Goal: Use online tool/utility: Use online tool/utility

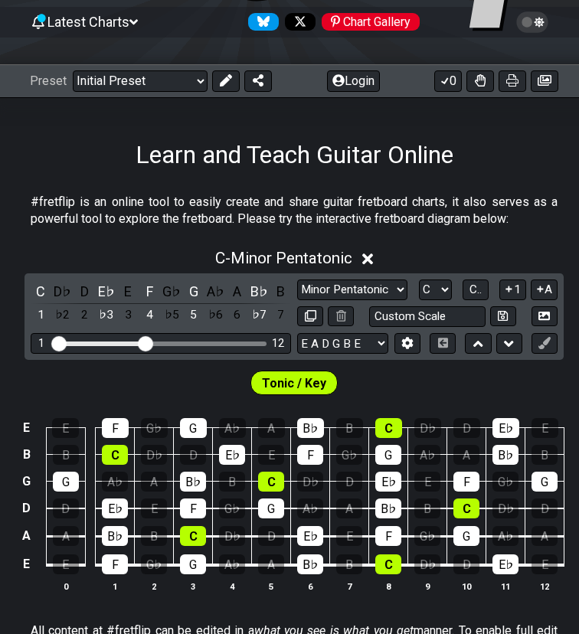
scroll to position [158, 0]
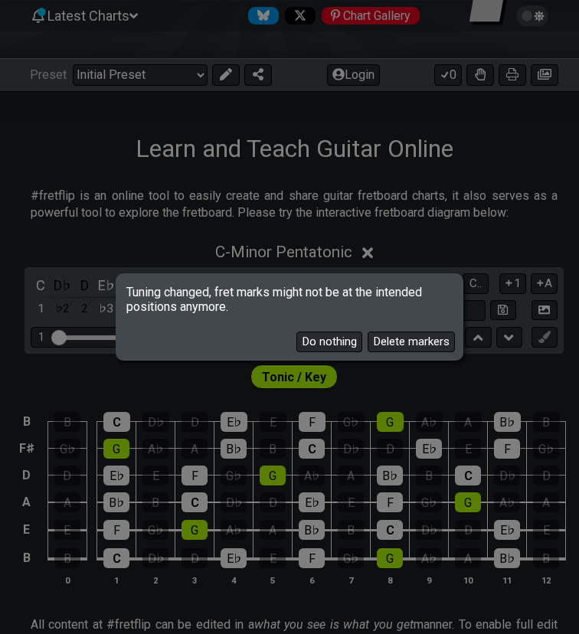
click at [326, 345] on button "Do nothing" at bounding box center [329, 342] width 66 height 21
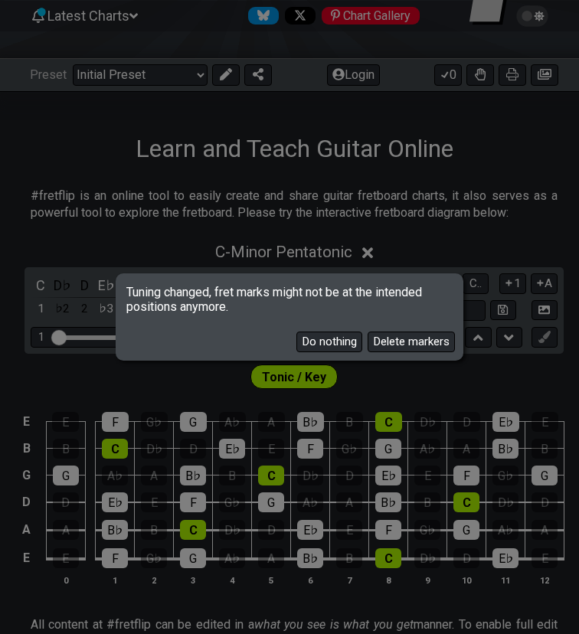
drag, startPoint x: 126, startPoint y: 289, endPoint x: 183, endPoint y: 293, distance: 56.8
click at [183, 292] on span "Tuning changed, fret marks might not be at the intended positions anymore." at bounding box center [289, 295] width 343 height 38
click at [423, 344] on button "Delete markers" at bounding box center [411, 342] width 87 height 21
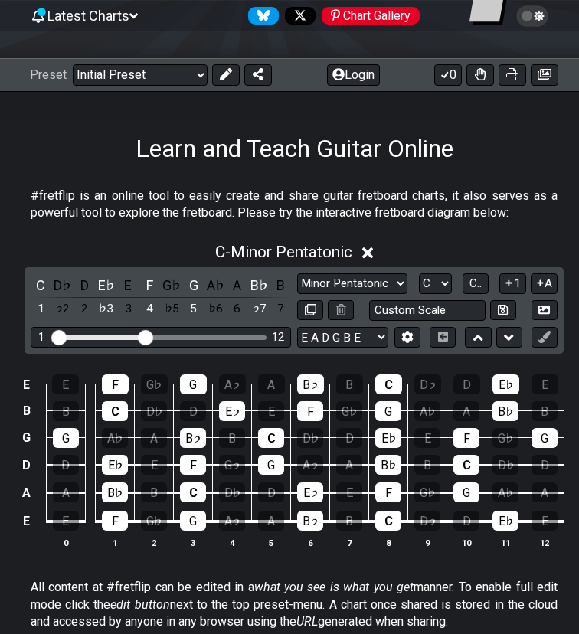
select select "B E A D F# B"
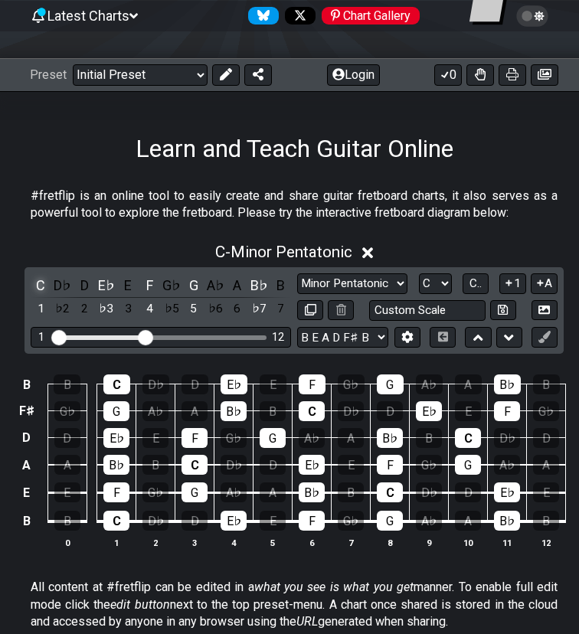
click at [38, 285] on div "C" at bounding box center [41, 285] width 20 height 21
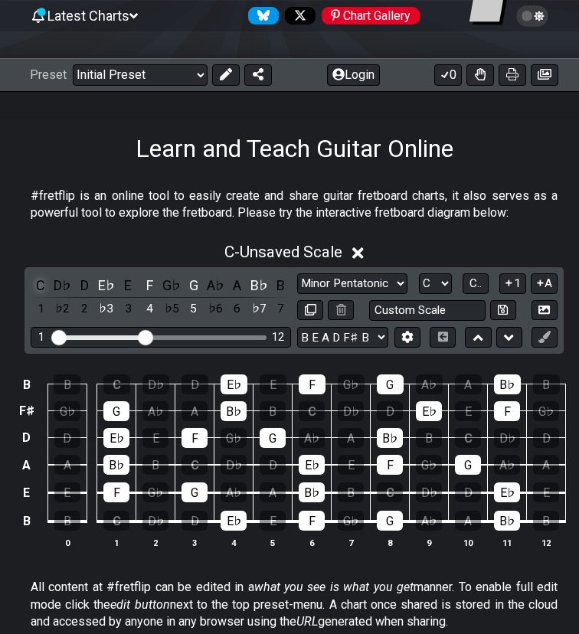
click at [38, 285] on div "C" at bounding box center [41, 285] width 20 height 21
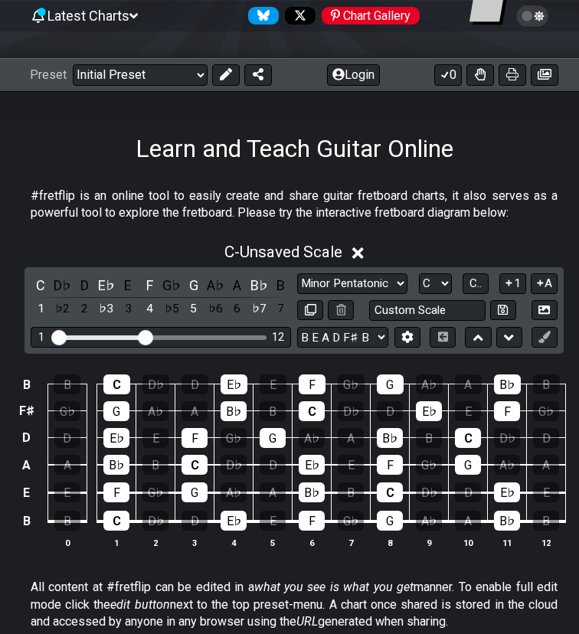
select select "A"
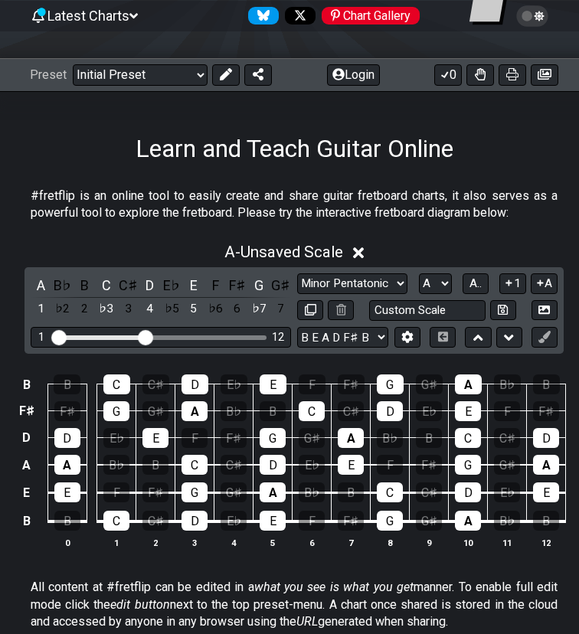
click at [119, 523] on div "C" at bounding box center [116, 521] width 26 height 20
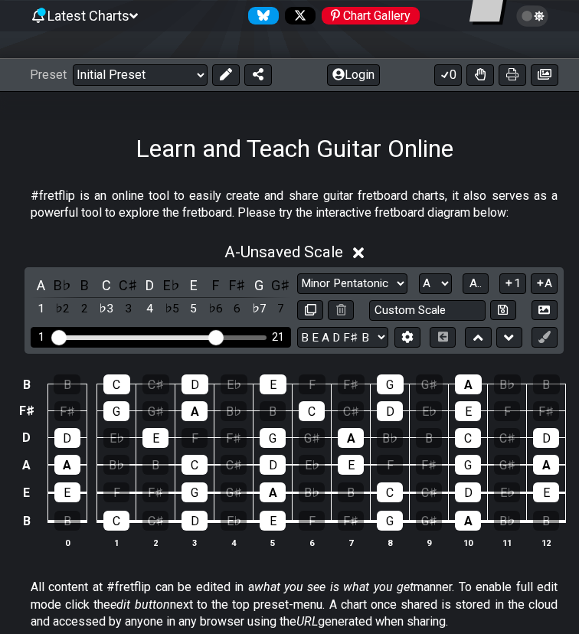
drag, startPoint x: 149, startPoint y: 334, endPoint x: 219, endPoint y: 334, distance: 69.7
click at [219, 336] on input "Visible fret range" at bounding box center [160, 336] width 217 height 0
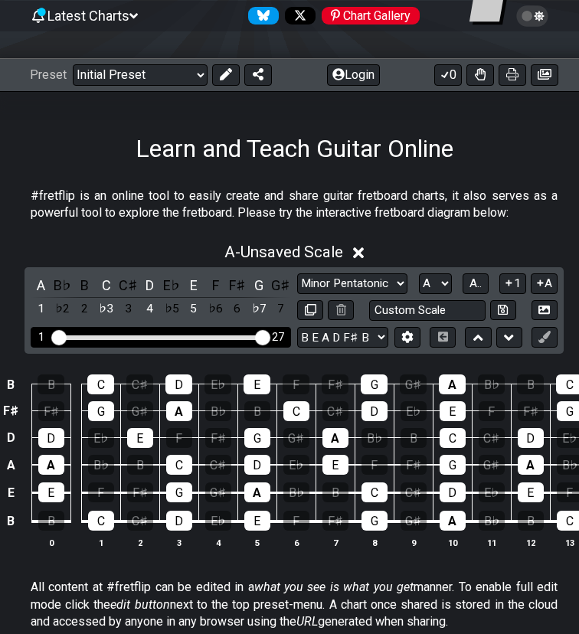
drag, startPoint x: 218, startPoint y: 334, endPoint x: 269, endPoint y: 334, distance: 50.5
click at [269, 336] on input "Visible fret range" at bounding box center [160, 336] width 217 height 0
drag, startPoint x: 262, startPoint y: 338, endPoint x: 240, endPoint y: 340, distance: 22.3
click at [240, 336] on input "Visible fret range" at bounding box center [160, 336] width 217 height 0
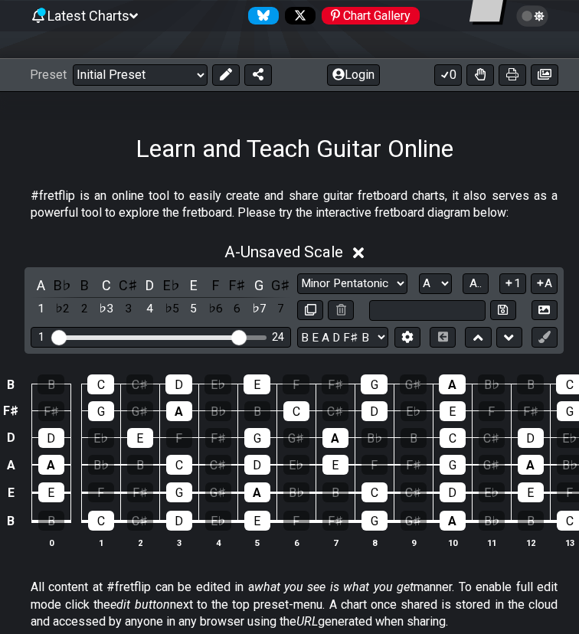
click at [433, 313] on input "text" at bounding box center [427, 310] width 116 height 21
type input "Custom Scale"
click at [421, 332] on div "E A D G B E E A D G B E E A D G B E B E A D F♯ B A D G C E A D A D G B E E♭ A♭ …" at bounding box center [427, 337] width 260 height 21
click at [419, 334] on button at bounding box center [407, 337] width 26 height 21
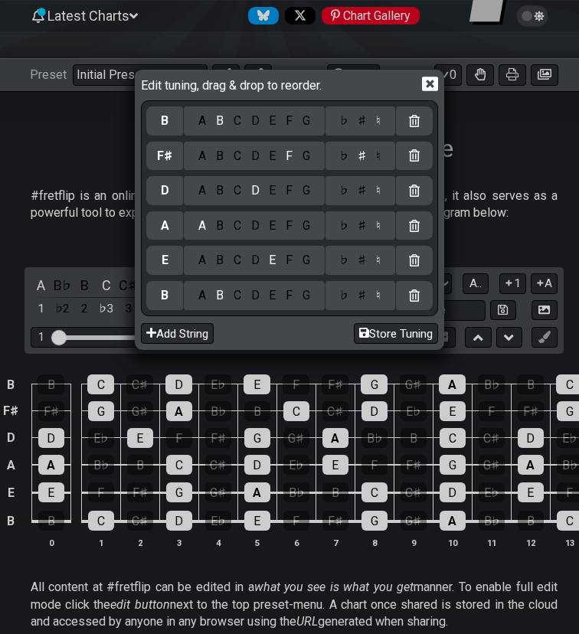
click at [507, 240] on div "Edit tuning, drag & drop to reorder. B A B C D E F G ♭ ♯ ♮ F♯ A B C D E F G ♭ ♯…" at bounding box center [289, 317] width 579 height 634
click at [434, 81] on icon at bounding box center [430, 84] width 16 height 15
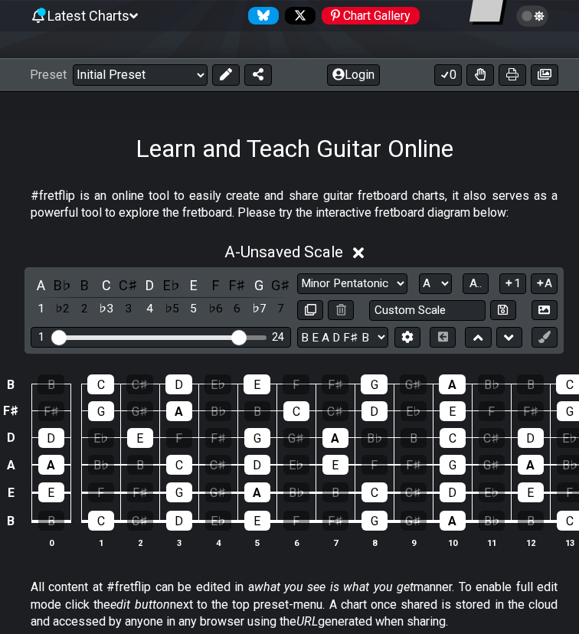
click at [545, 310] on icon at bounding box center [543, 309] width 11 height 11
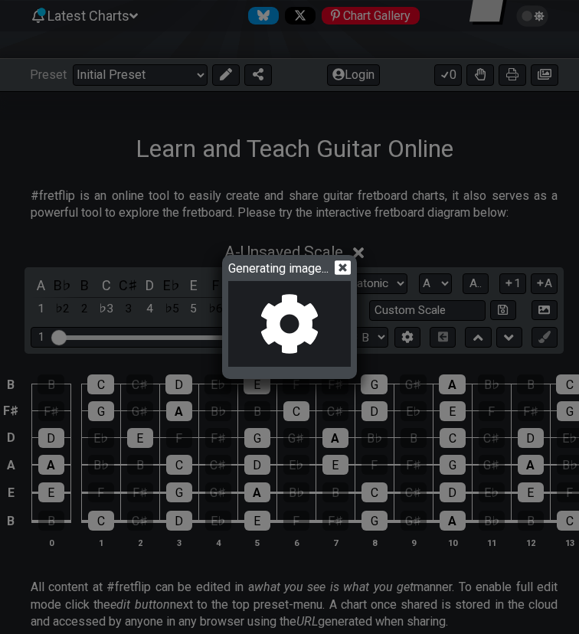
click at [348, 267] on icon at bounding box center [343, 267] width 16 height 15
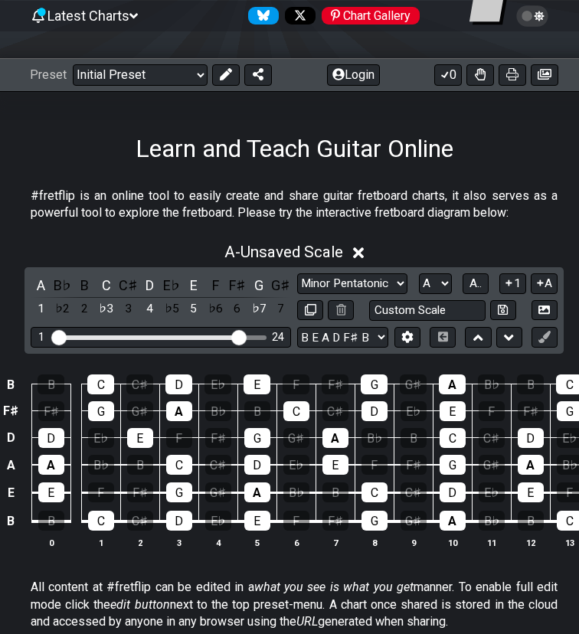
click at [191, 243] on div "A - Unsaved Scale" at bounding box center [294, 248] width 588 height 28
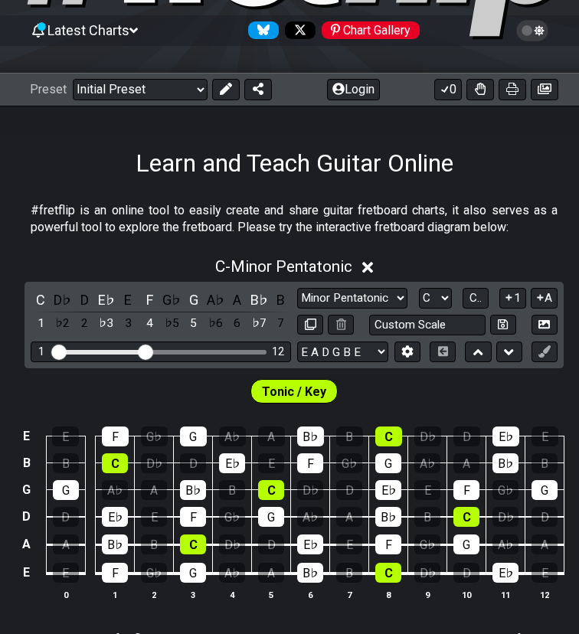
scroll to position [205, 0]
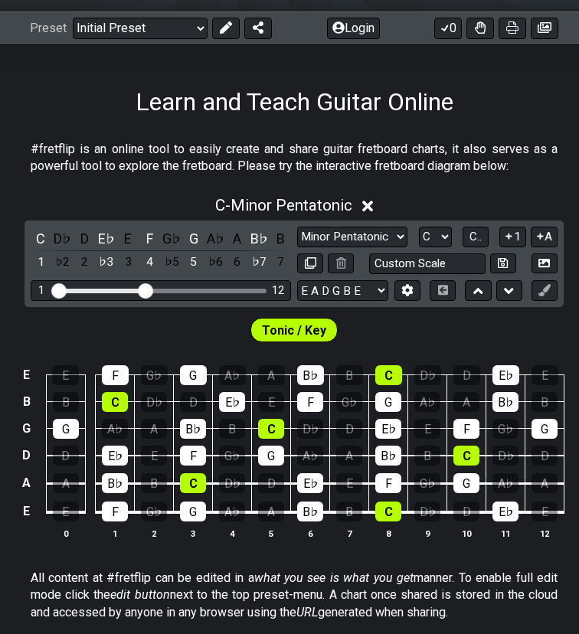
click at [308, 332] on span "Tonic / Key" at bounding box center [294, 330] width 64 height 22
click at [283, 329] on span "Tonic / Key" at bounding box center [294, 330] width 64 height 22
select select "B E A D F# B"
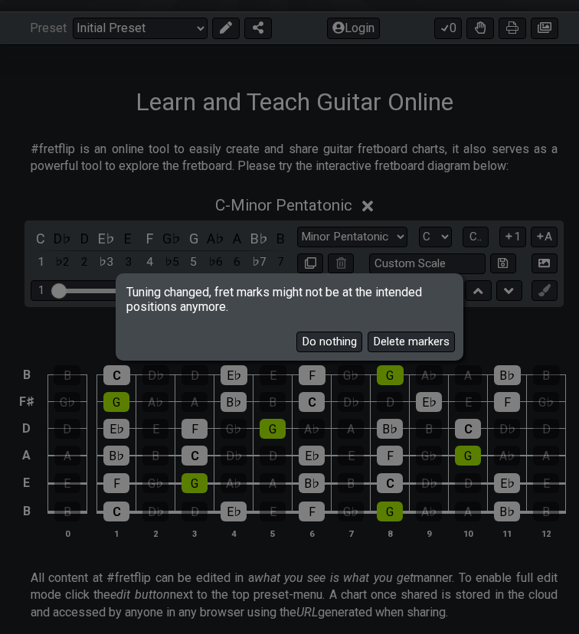
click at [410, 337] on button "Delete markers" at bounding box center [411, 342] width 87 height 21
